Goal: Find contact information: Find contact information

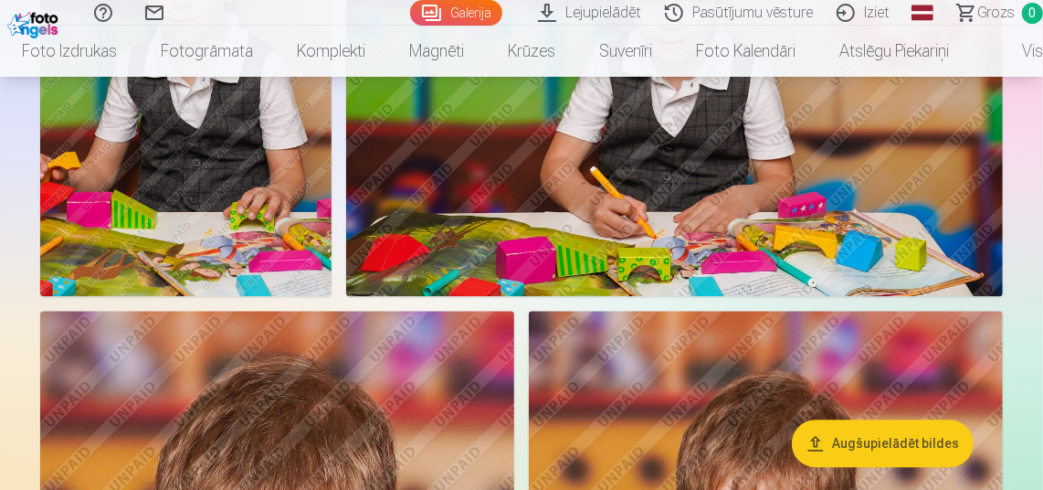
scroll to position [10505, 0]
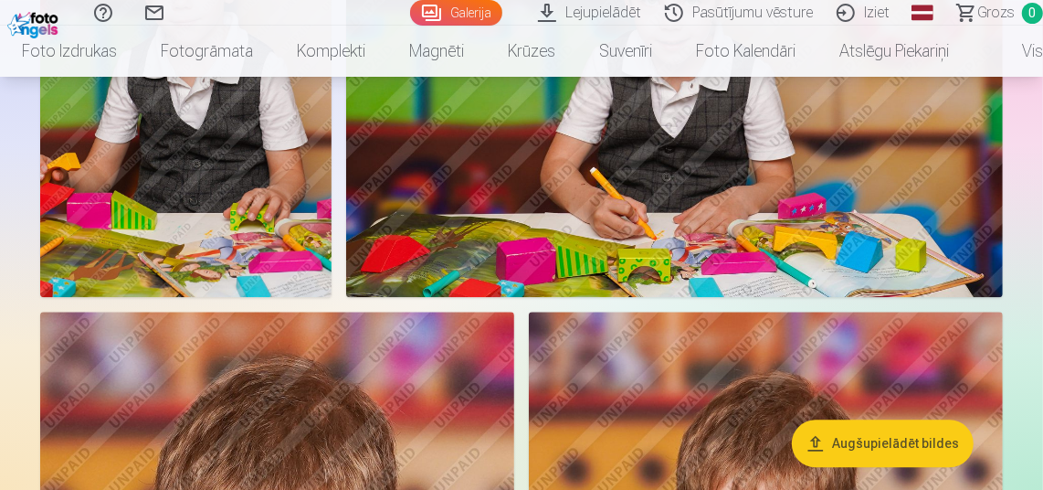
click at [816, 12] on link "Pasūtījumu vēsture" at bounding box center [742, 13] width 172 height 26
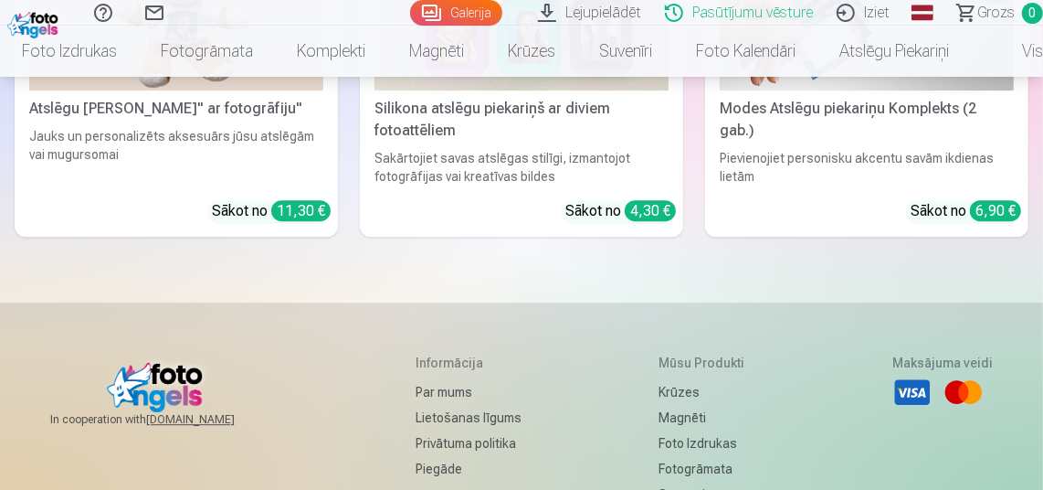
scroll to position [7141, 0]
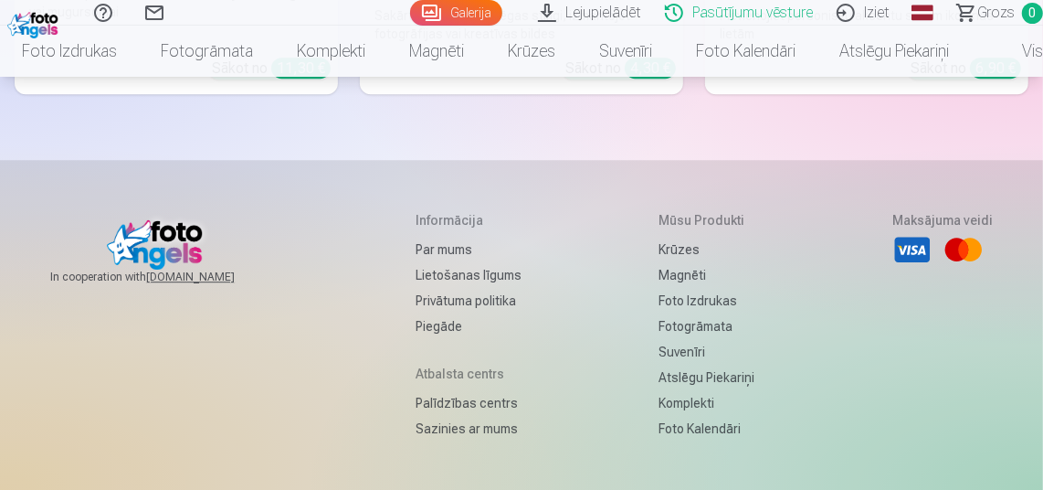
click at [476, 390] on link "Palīdzības centrs" at bounding box center [469, 403] width 106 height 26
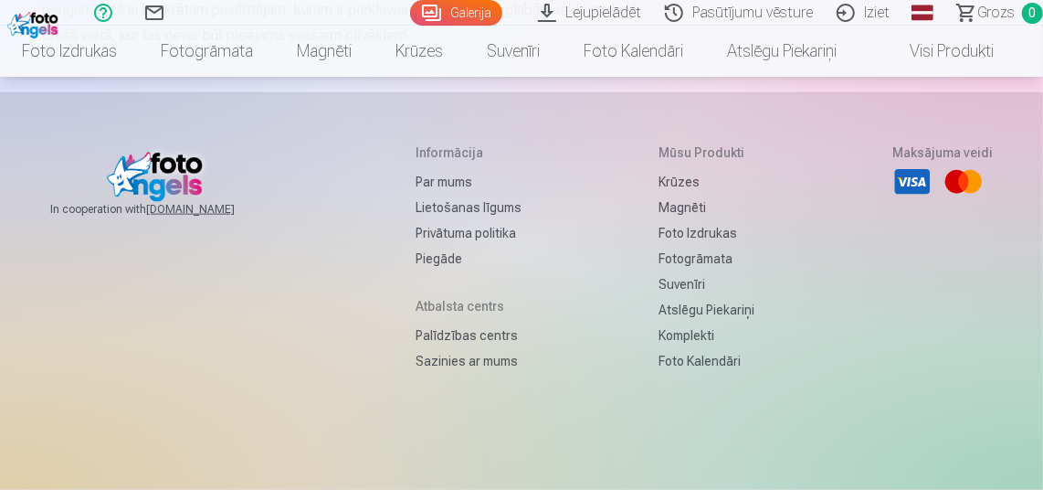
scroll to position [1462, 0]
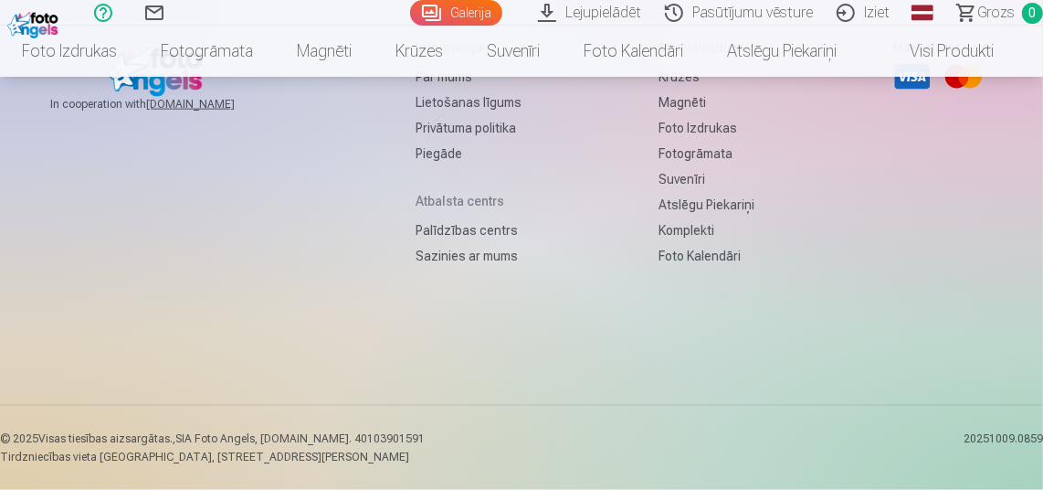
click at [473, 269] on link "Sazinies ar mums" at bounding box center [469, 256] width 106 height 26
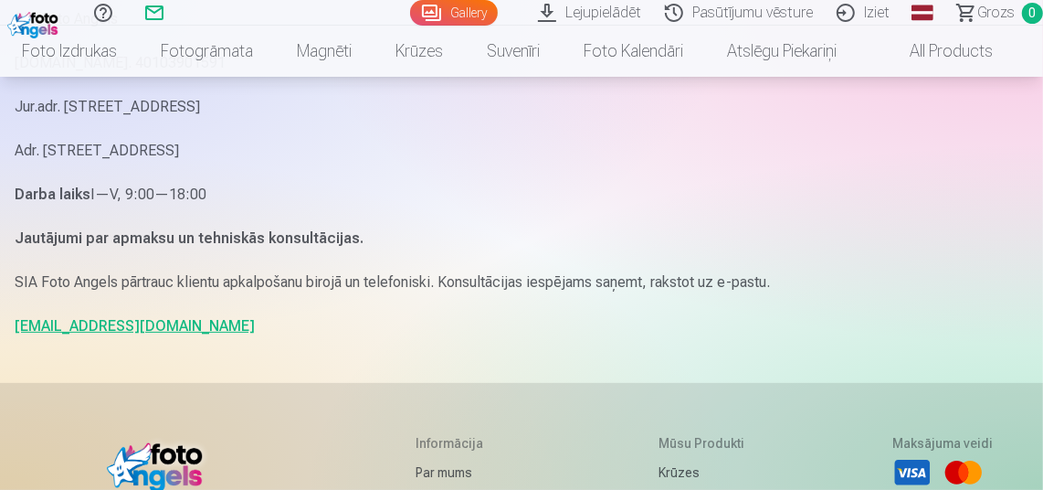
scroll to position [274, 0]
